Goal: Task Accomplishment & Management: Manage account settings

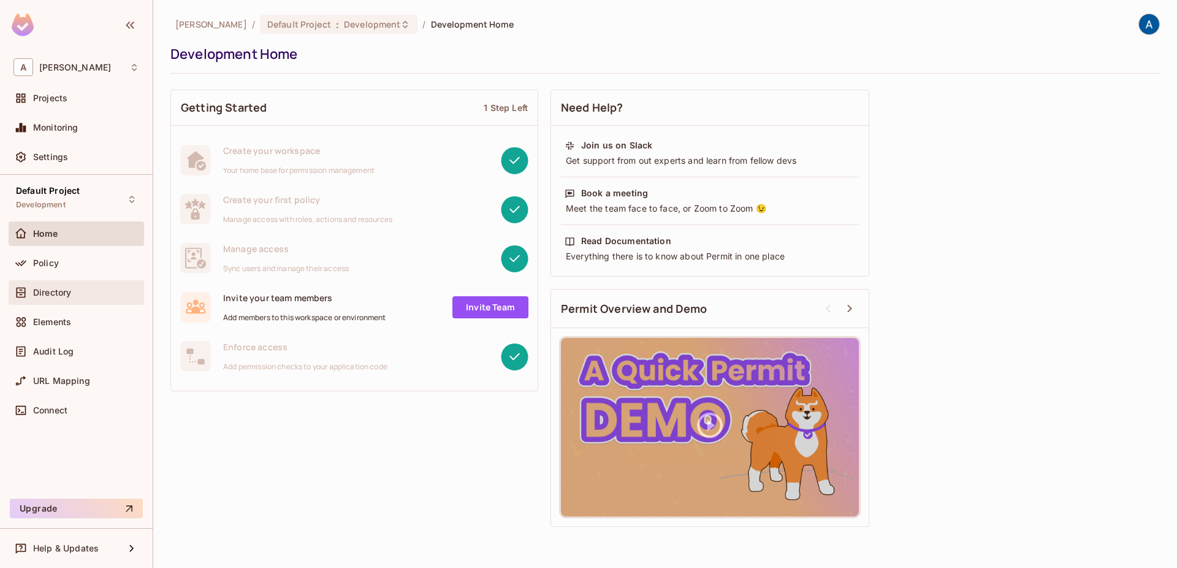
click at [46, 296] on span "Directory" at bounding box center [52, 293] width 38 height 10
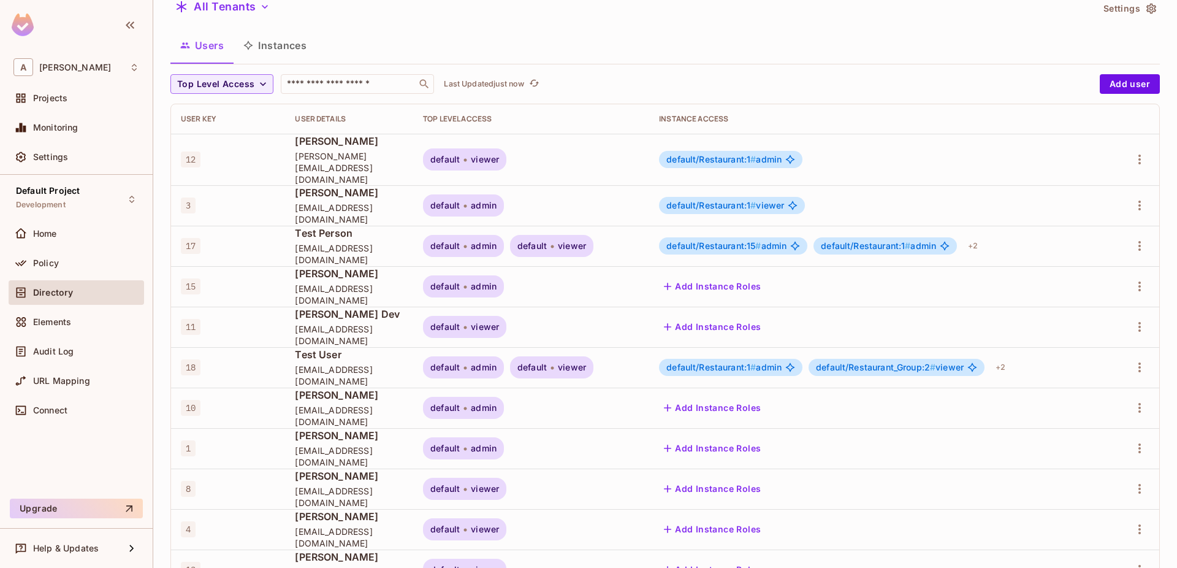
scroll to position [39, 0]
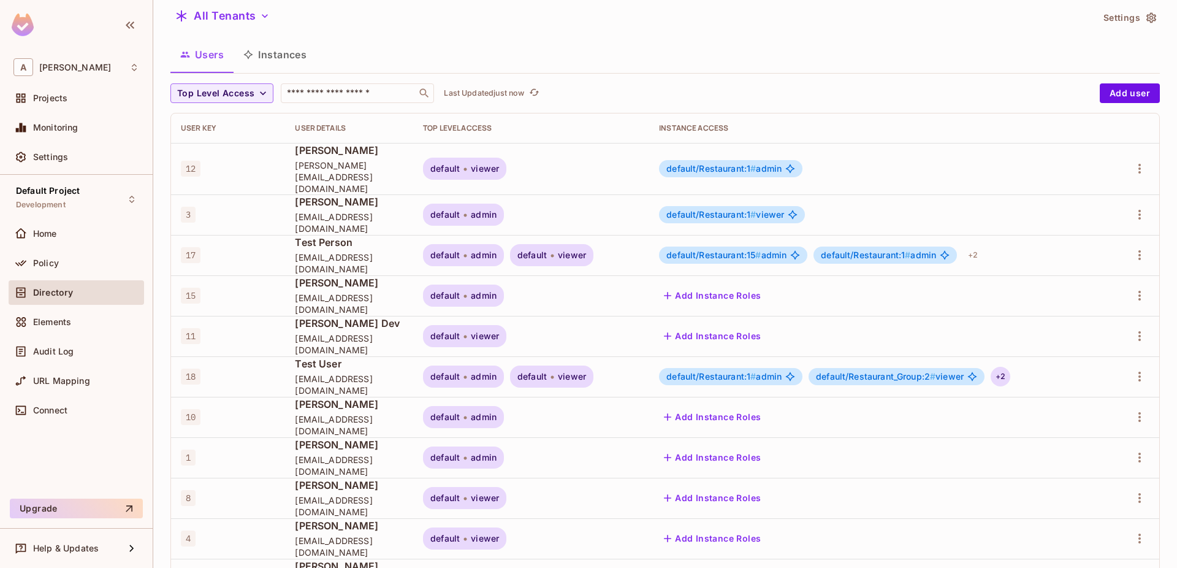
click at [1009, 367] on div "+ 2" at bounding box center [1001, 377] width 20 height 20
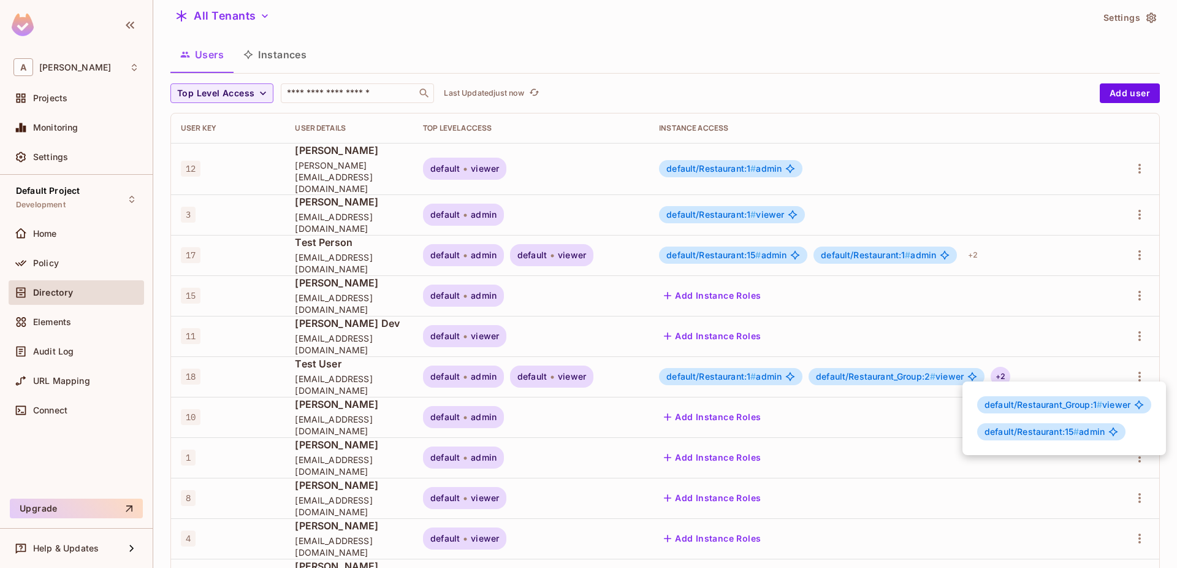
click at [1050, 360] on div at bounding box center [588, 284] width 1177 height 568
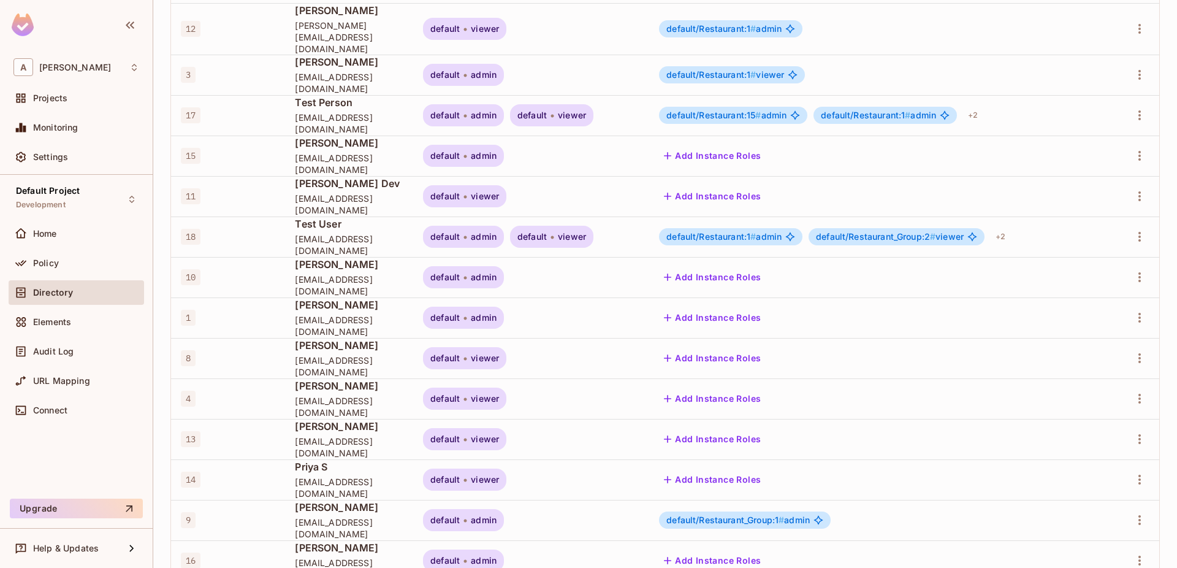
scroll to position [109, 0]
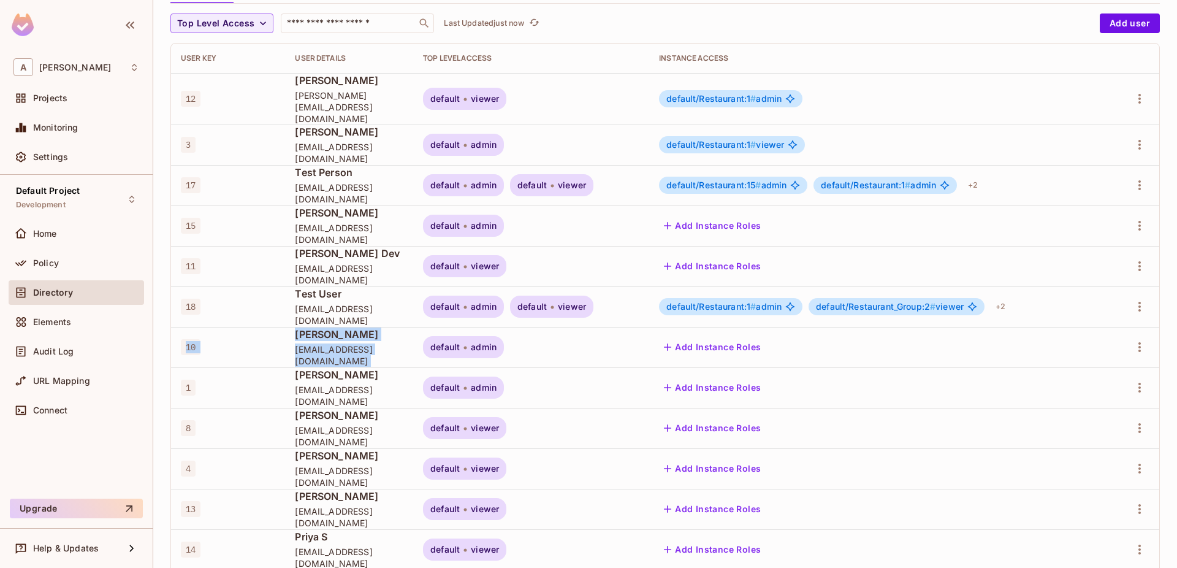
drag, startPoint x: 337, startPoint y: 292, endPoint x: 492, endPoint y: 327, distance: 159.0
click at [434, 329] on tbody "12 [PERSON_NAME] [PERSON_NAME][EMAIL_ADDRESS][DOMAIN_NAME] default viewer defau…" at bounding box center [665, 362] width 988 height 578
click at [1043, 308] on td "default/Restaurant:1 # admin default/Restaurant_Group:2 # viewer + 2" at bounding box center [879, 306] width 461 height 40
